Goal: Task Accomplishment & Management: Manage account settings

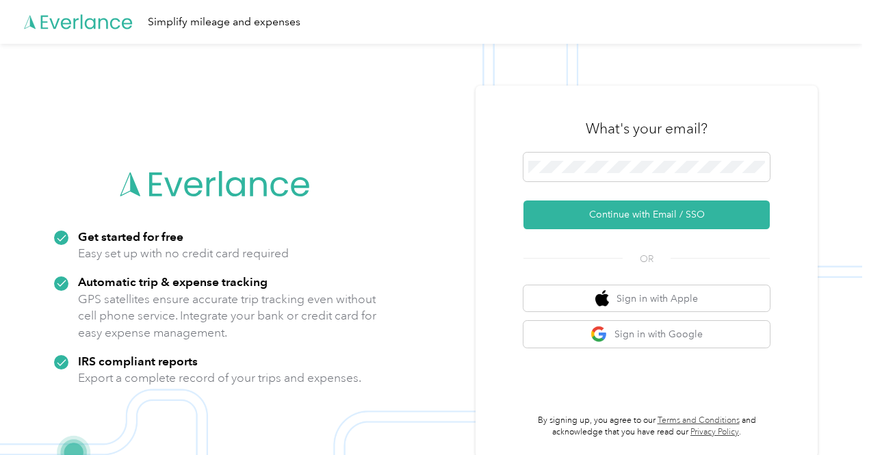
click at [638, 186] on form "Continue with Email / SSO" at bounding box center [646, 191] width 246 height 77
click at [626, 177] on span at bounding box center [646, 167] width 246 height 29
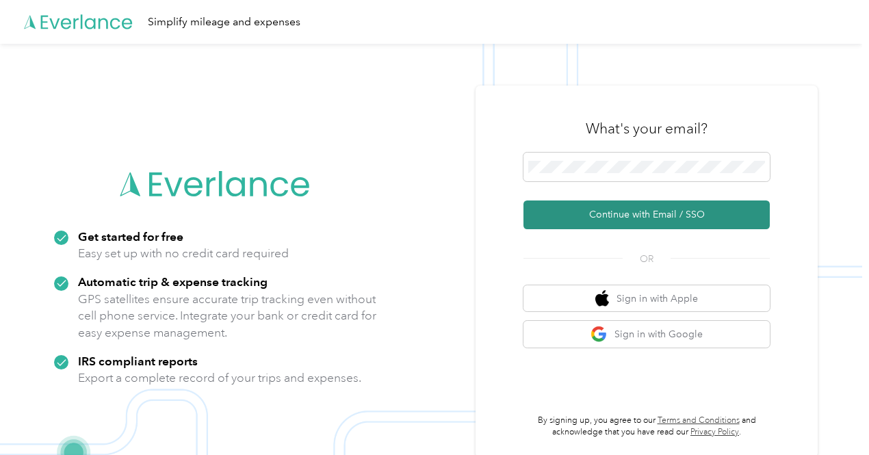
click at [614, 213] on button "Continue with Email / SSO" at bounding box center [646, 214] width 246 height 29
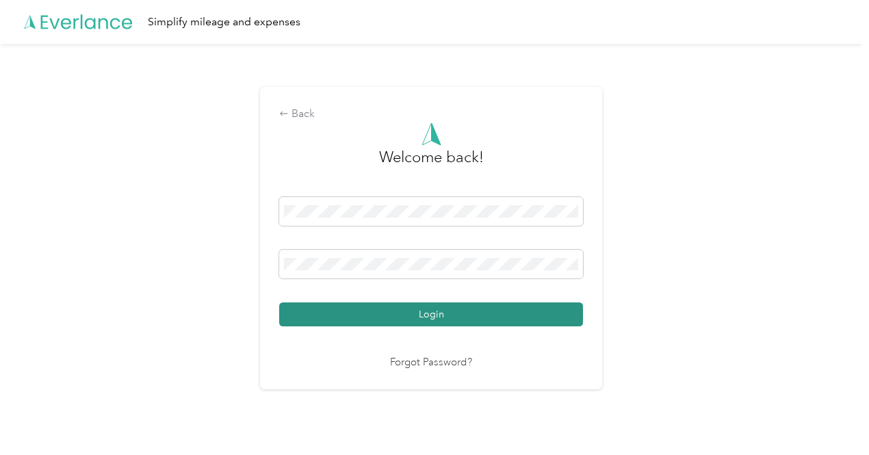
click at [474, 321] on button "Login" at bounding box center [431, 314] width 304 height 24
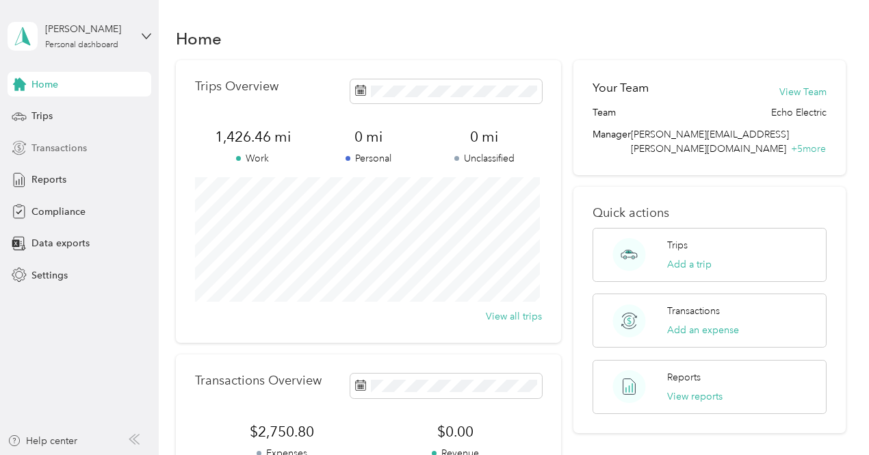
click at [63, 155] on div "Transactions" at bounding box center [80, 147] width 144 height 25
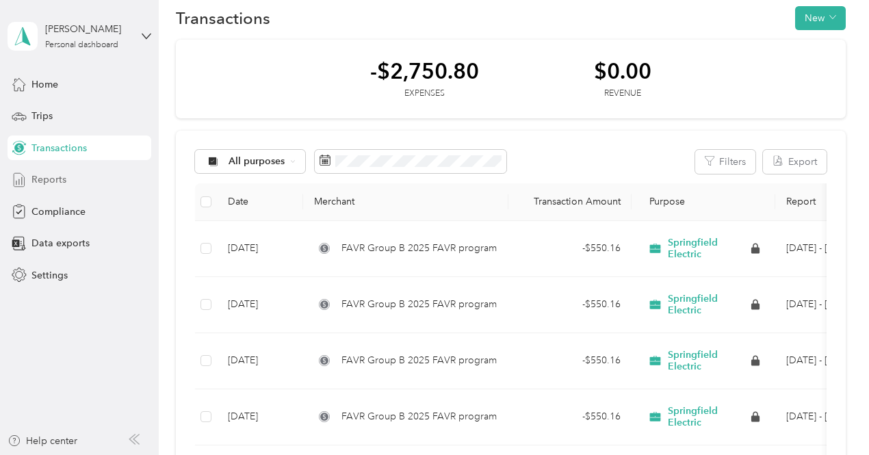
click at [66, 185] on div "Reports" at bounding box center [80, 180] width 144 height 25
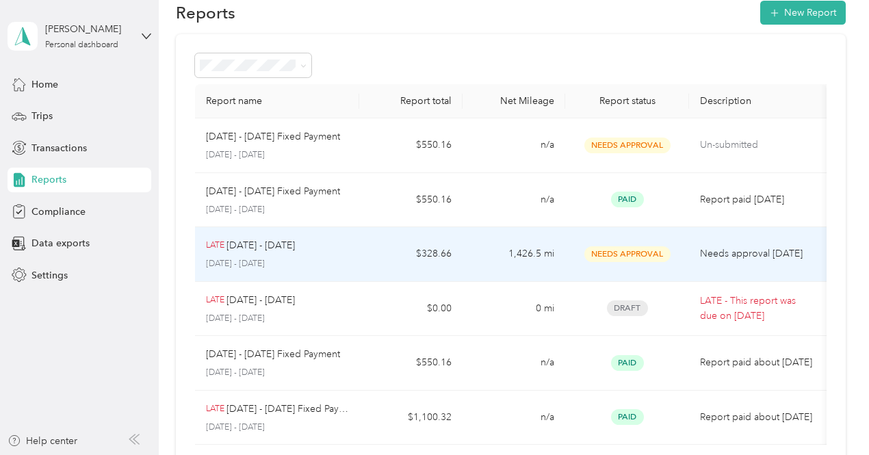
scroll to position [27, 0]
click at [484, 261] on td "1,426.5 mi" at bounding box center [514, 253] width 103 height 55
